Goal: Task Accomplishment & Management: Use online tool/utility

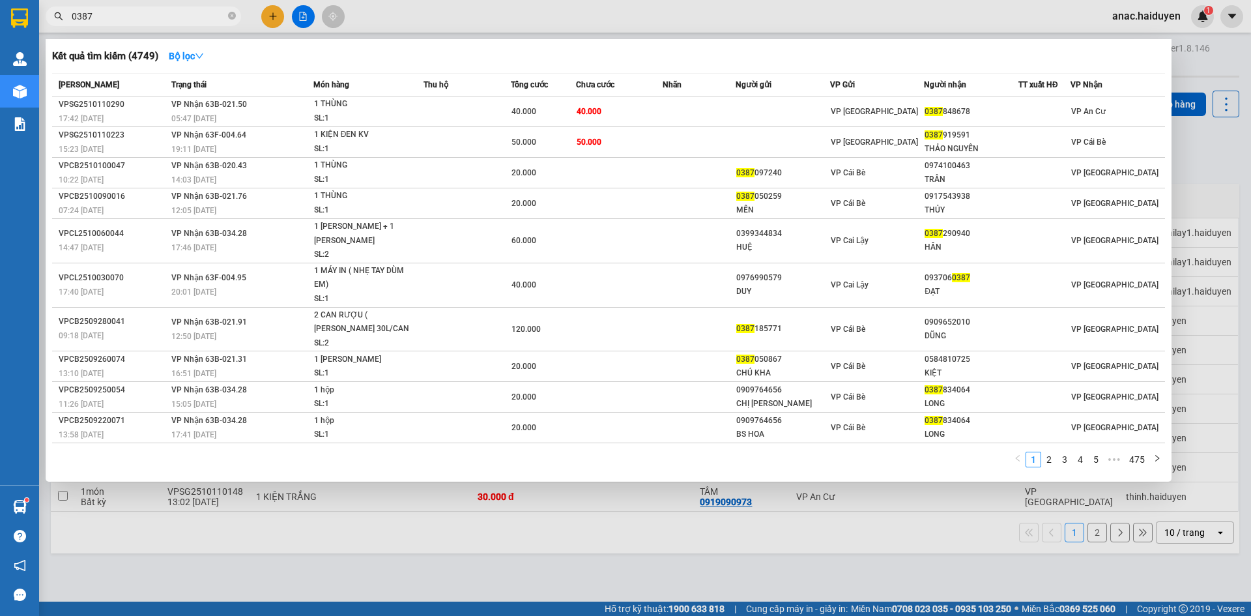
click at [222, 19] on input "0387" at bounding box center [149, 16] width 154 height 14
click at [229, 16] on icon "close-circle" at bounding box center [232, 16] width 8 height 8
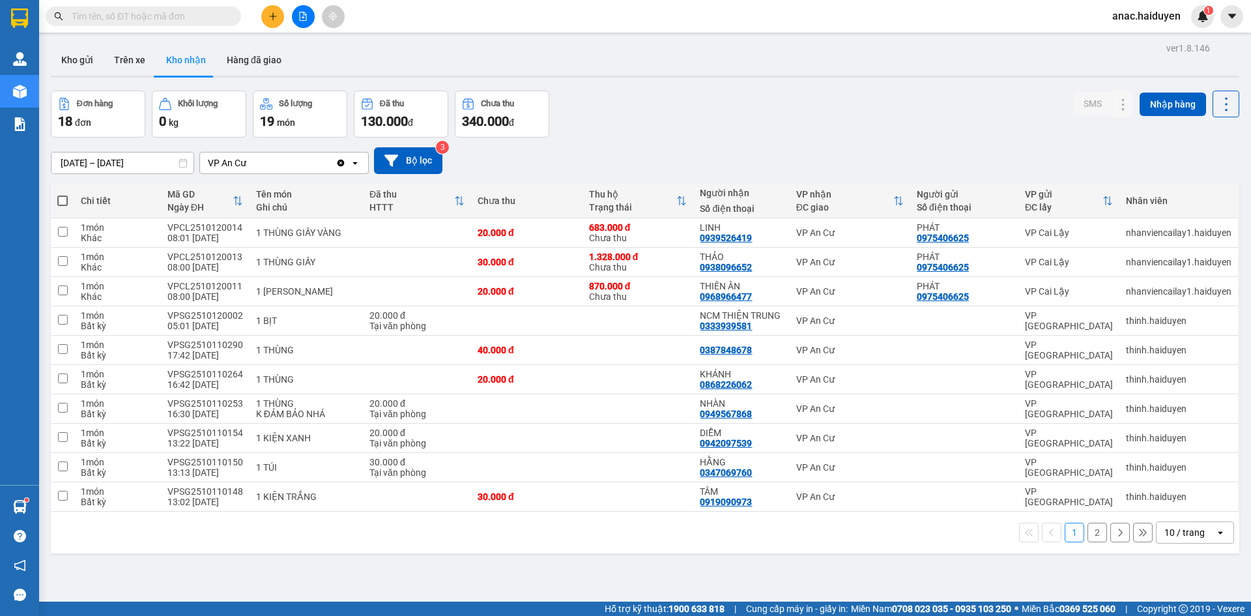
click at [130, 16] on input "text" at bounding box center [149, 16] width 154 height 14
click at [134, 59] on button "Trên xe" at bounding box center [130, 59] width 52 height 31
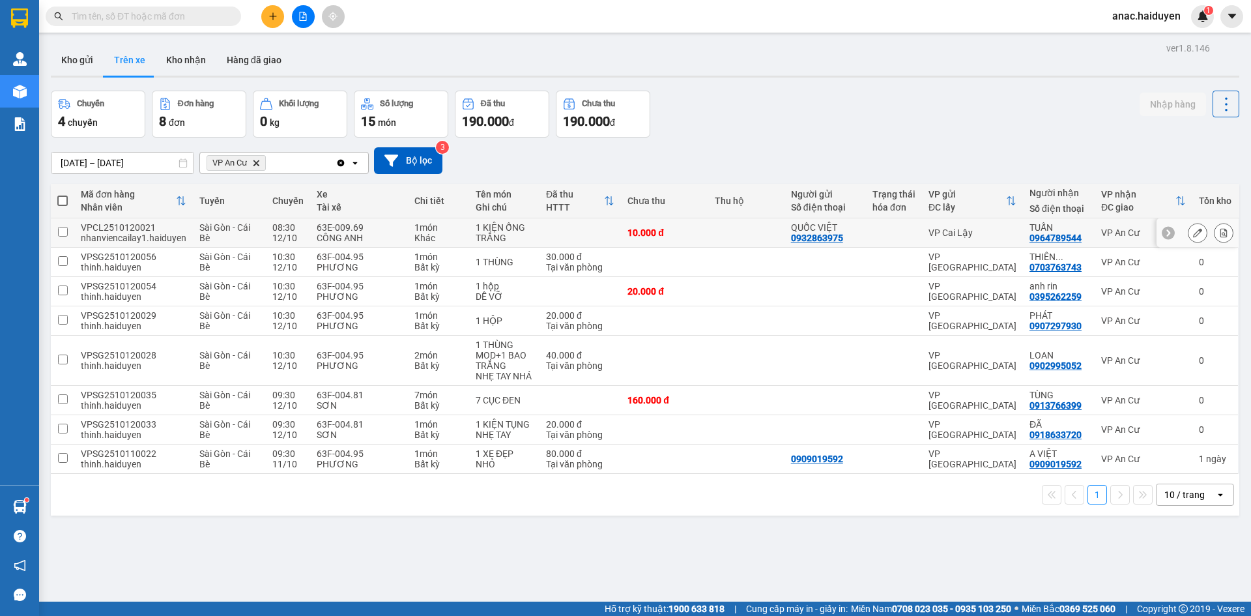
click at [63, 230] on input "checkbox" at bounding box center [63, 232] width 10 height 10
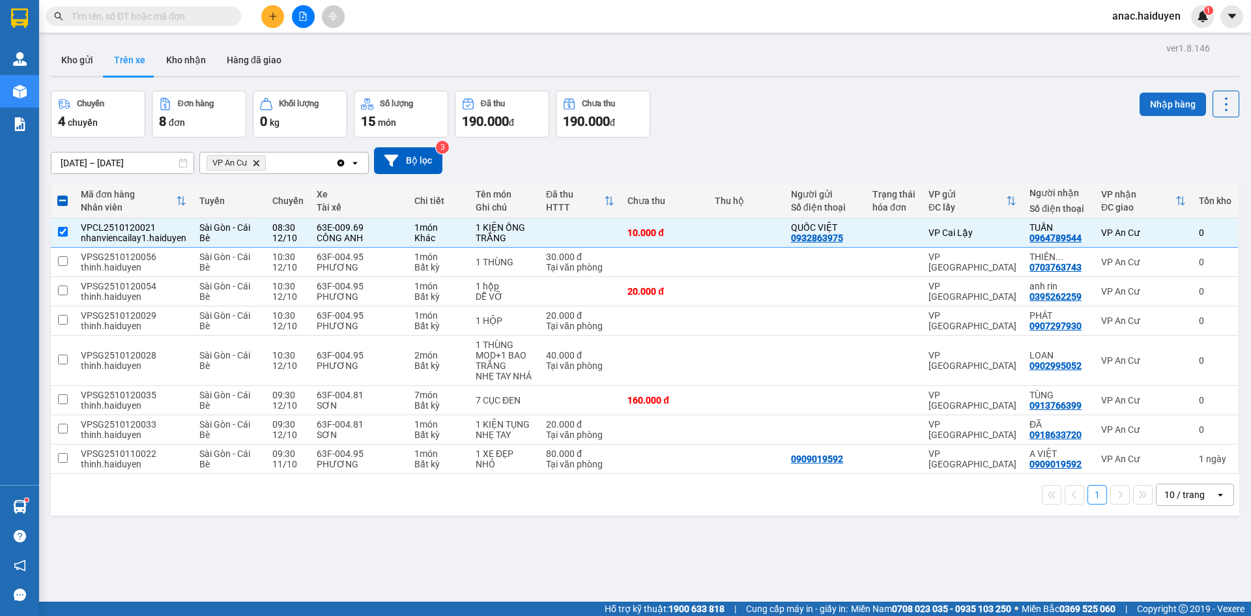
click at [1146, 99] on button "Nhập hàng" at bounding box center [1173, 104] width 66 height 23
checkbox input "false"
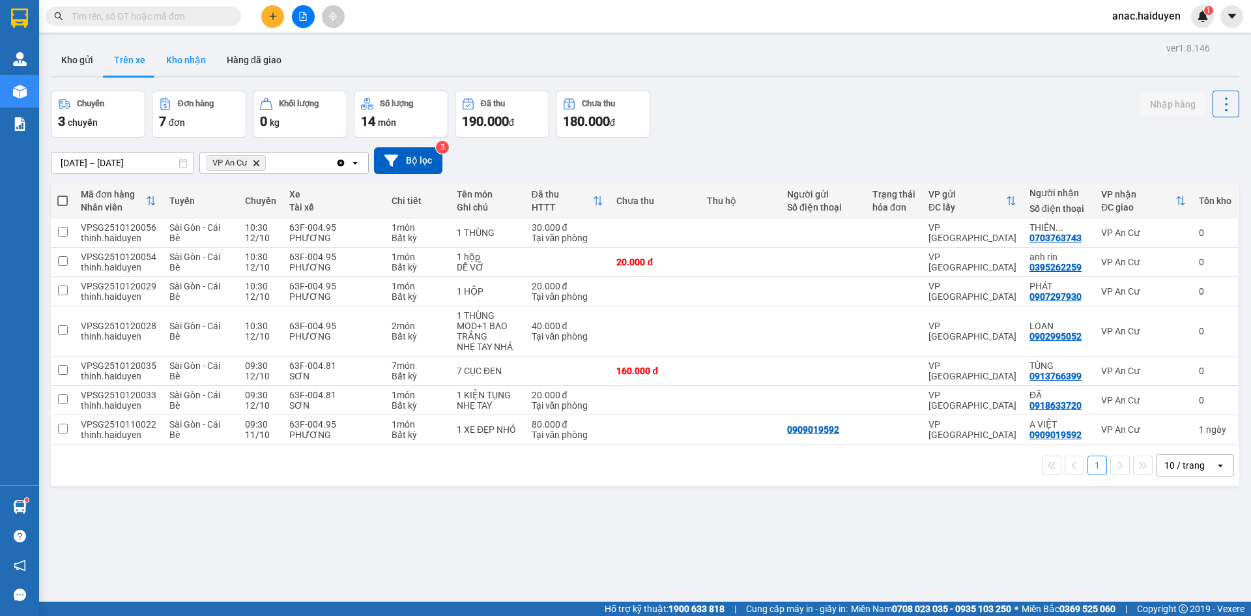
click at [179, 62] on button "Kho nhận" at bounding box center [186, 59] width 61 height 31
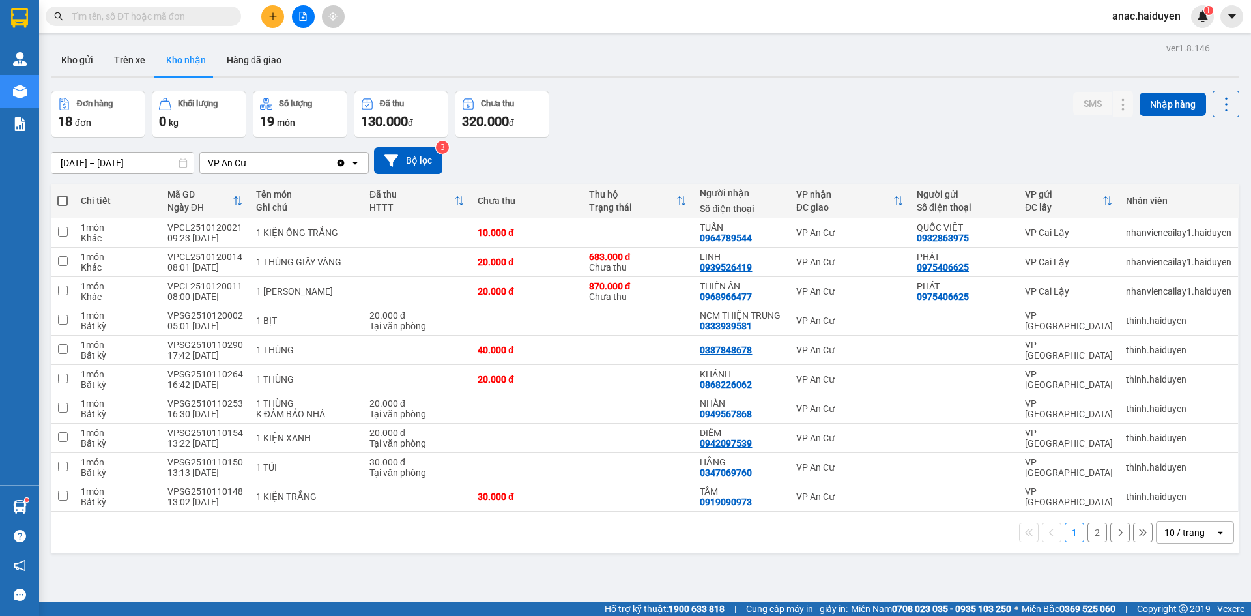
click at [713, 547] on div "1 2 10 / trang open" at bounding box center [645, 533] width 1189 height 42
drag, startPoint x: 732, startPoint y: 239, endPoint x: 757, endPoint y: 168, distance: 75.2
click at [757, 168] on div "[DATE] – [DATE] Press the down arrow key to interact with the calendar and sele…" at bounding box center [645, 160] width 1189 height 27
click at [1093, 233] on icon at bounding box center [1097, 232] width 9 height 9
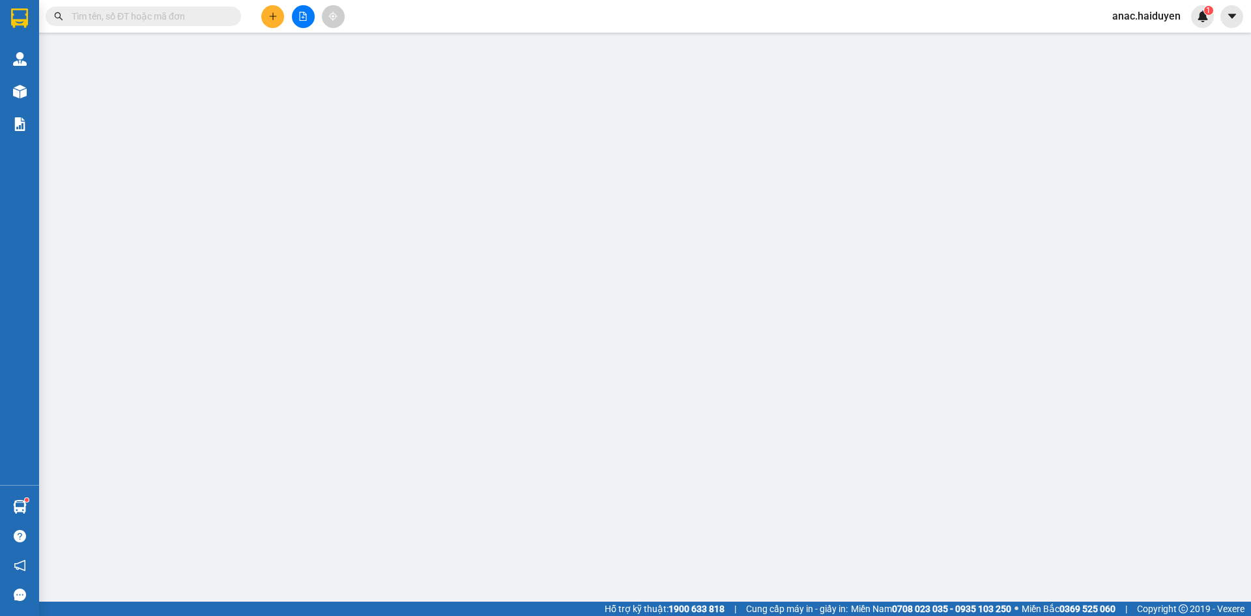
type input "0932863975"
type input "QUỐC VIỆT"
type input "0964789544"
type input "TUẤN"
type input "0"
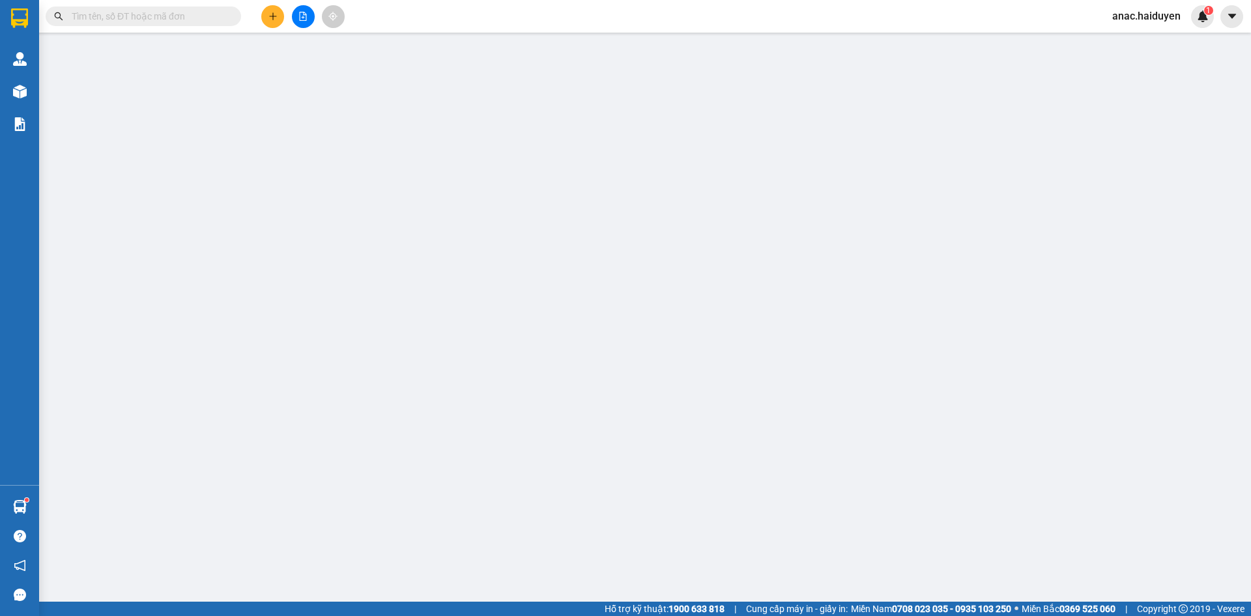
type input "10.000"
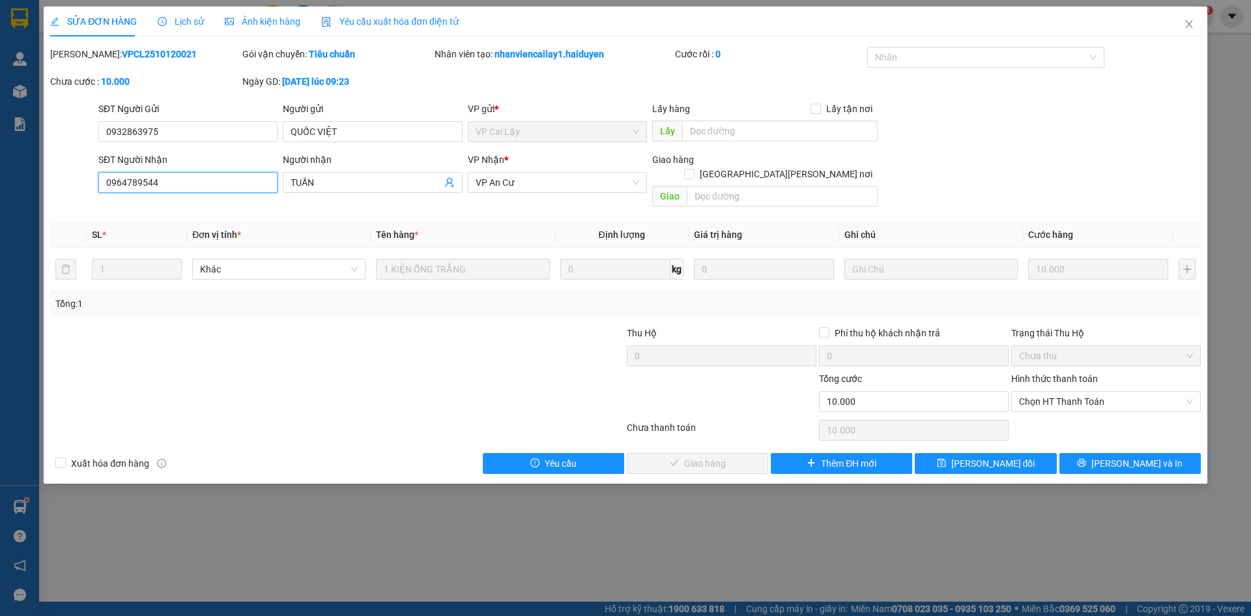
drag, startPoint x: 160, startPoint y: 181, endPoint x: 50, endPoint y: 191, distance: 109.9
click at [54, 194] on div "SĐT Người [PERSON_NAME] 0964789544 0964789544 Người [PERSON_NAME] [PERSON_NAME]…" at bounding box center [625, 182] width 1153 height 60
click at [1189, 24] on icon "close" at bounding box center [1188, 24] width 7 height 8
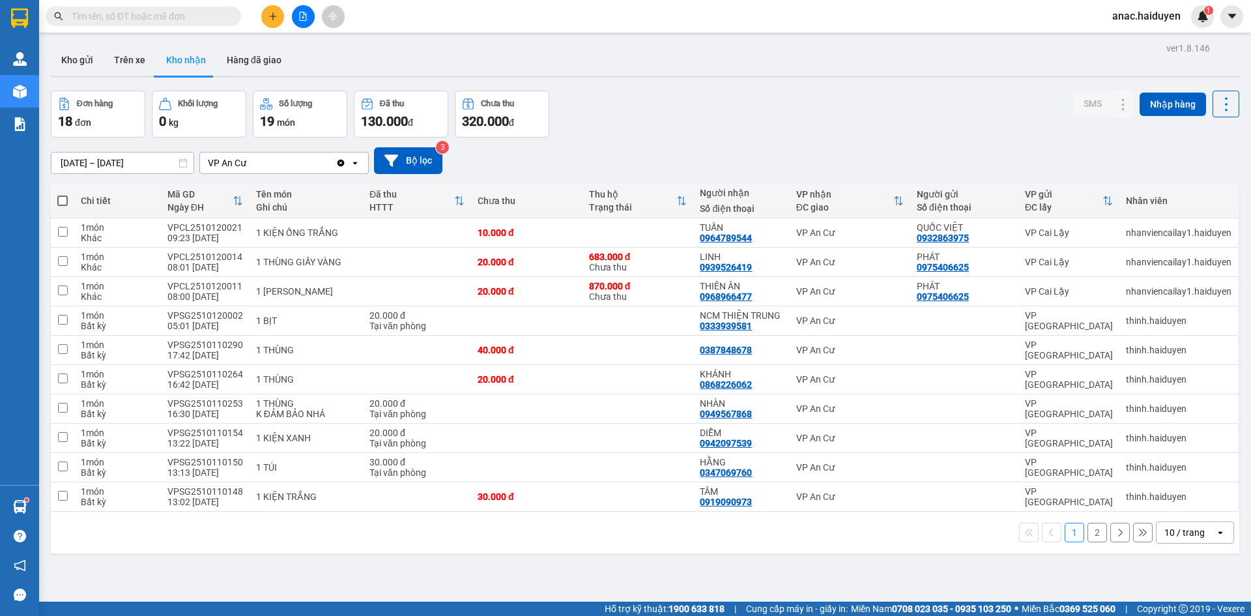
click at [530, 565] on div "ver 1.8.146 Kho gửi Trên xe [PERSON_NAME] Hàng đã [PERSON_NAME] hàng 18 đơn [PE…" at bounding box center [645, 347] width 1199 height 616
